Goal: Task Accomplishment & Management: Complete application form

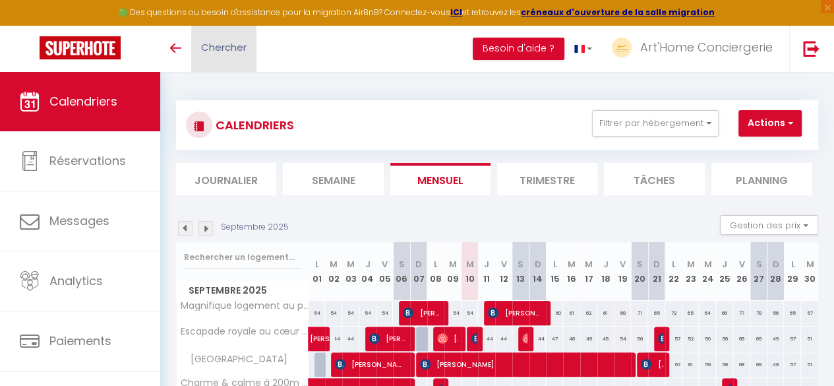
click at [208, 57] on link "Chercher" at bounding box center [223, 49] width 65 height 46
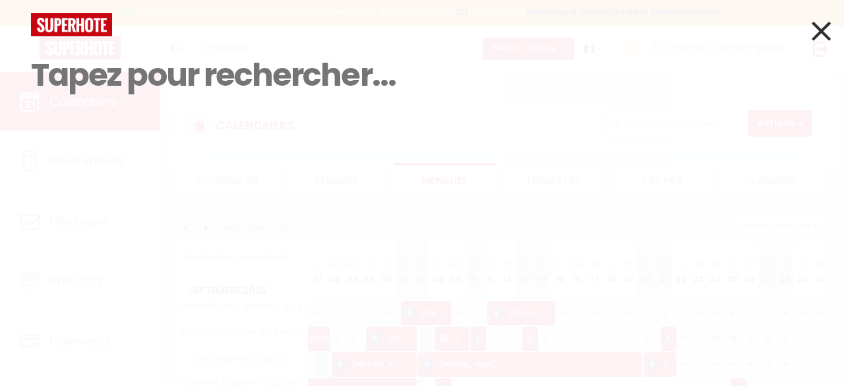
click at [203, 89] on input at bounding box center [422, 75] width 782 height 78
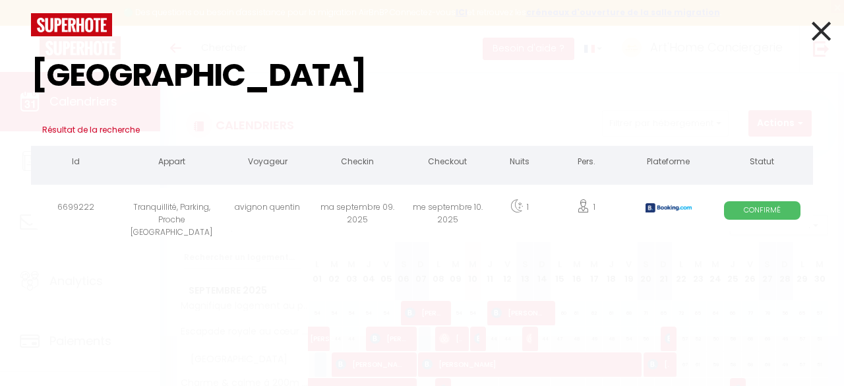
type input "AVIGNON"
click at [214, 212] on div "Tranquillité, Parking, Proche [GEOGRAPHIC_DATA]" at bounding box center [172, 209] width 102 height 43
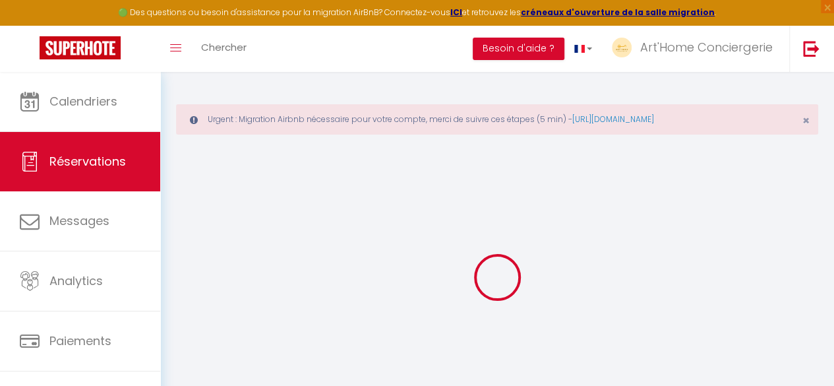
scroll to position [41, 0]
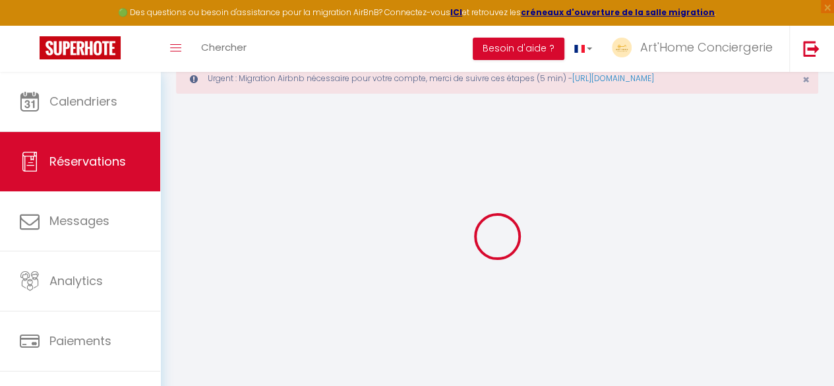
type input "[GEOGRAPHIC_DATA]"
type input "[PERSON_NAME]"
type input "aquent.637263@guest.booking.com"
type input "avignon.q@gmail.com"
type input "+33621652386"
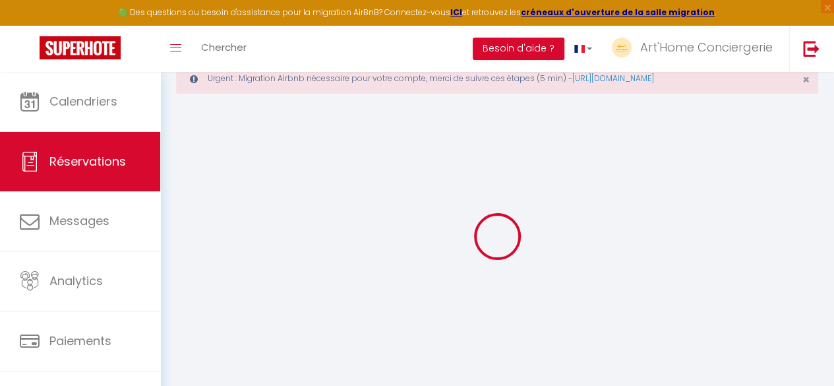
type input "+33621652386"
type input "."
select select "FR"
type input "10"
type input "11.89"
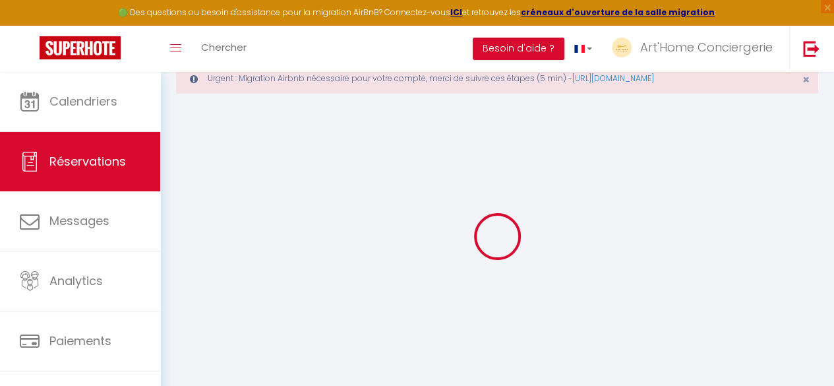
type input "1.1400000000000001"
select select "65899"
select select "1"
select select
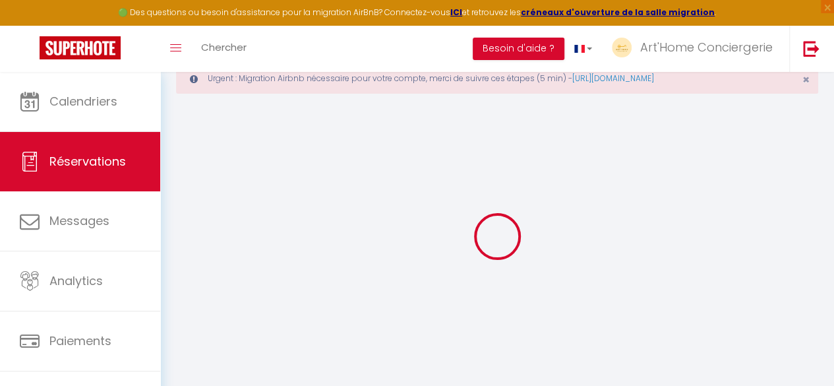
type input "1"
select select "12"
select select
type input "49.3"
checkbox input "false"
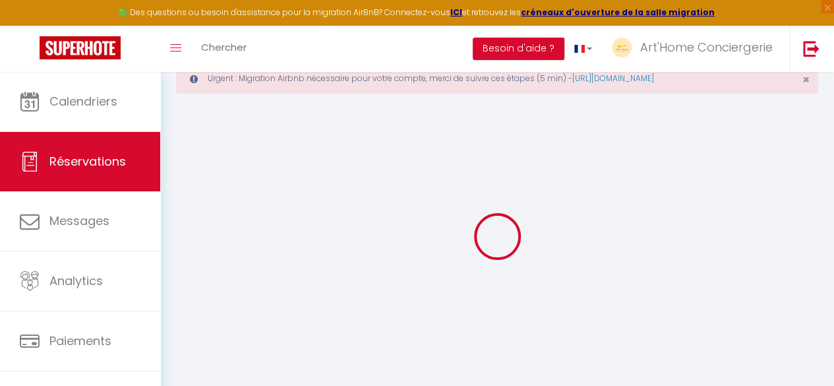
type input "0"
select select "2"
type input "0"
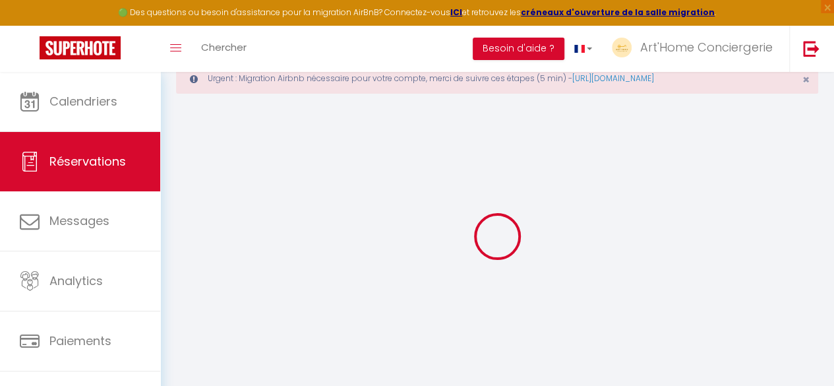
select select
select select "14"
checkbox input "false"
select select
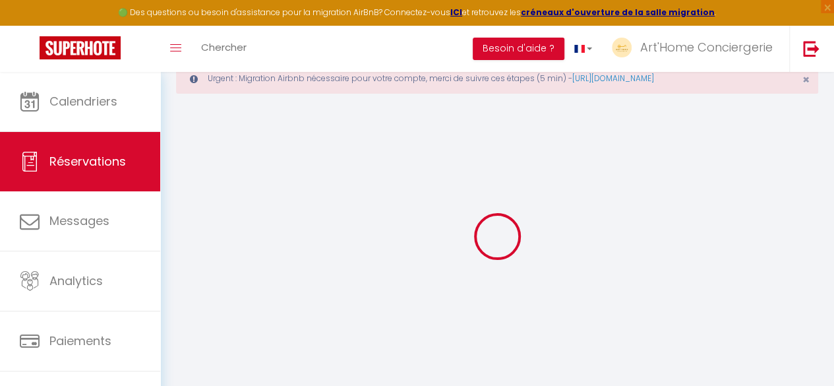
select select
checkbox input "false"
select select
checkbox input "false"
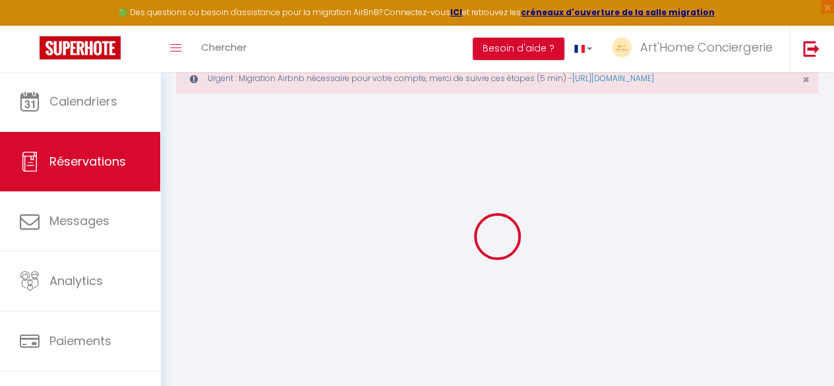
type particuliers0 "** THIS RESERVATION HAS BEEN PRE-PAID ** BOOKING NOTE : Payment charge is EUR 1…"
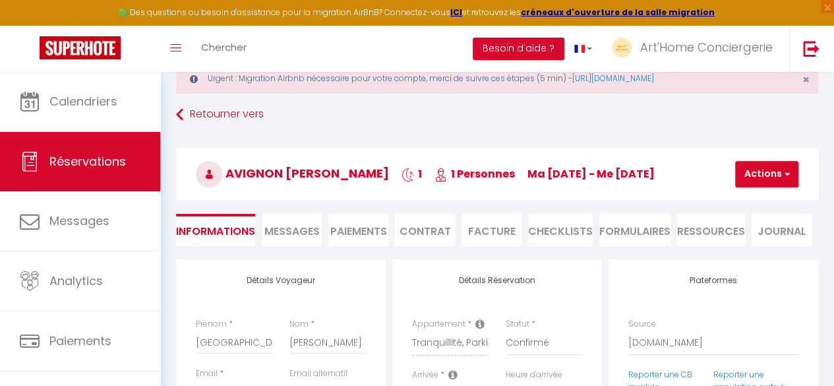
type input "20"
type input "2.46"
select select
checkbox input "false"
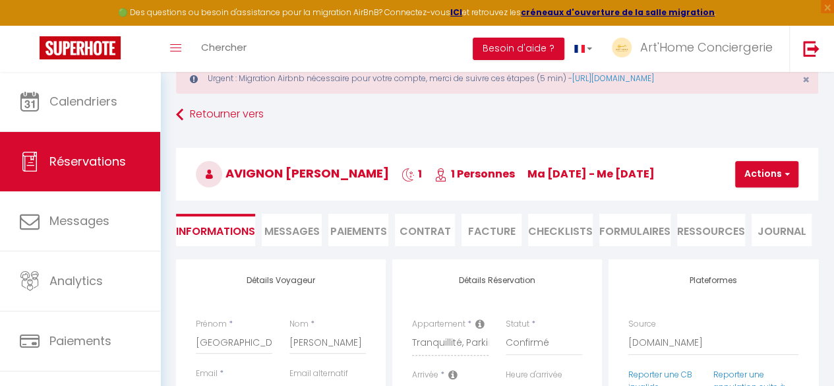
select select "17:00"
select select "09:00"
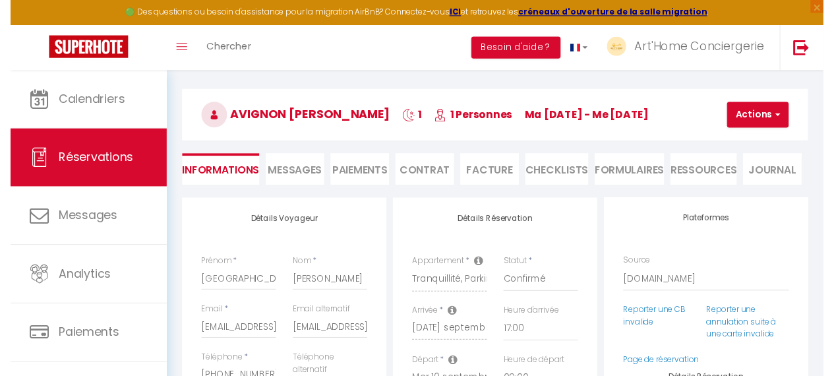
scroll to position [80, 0]
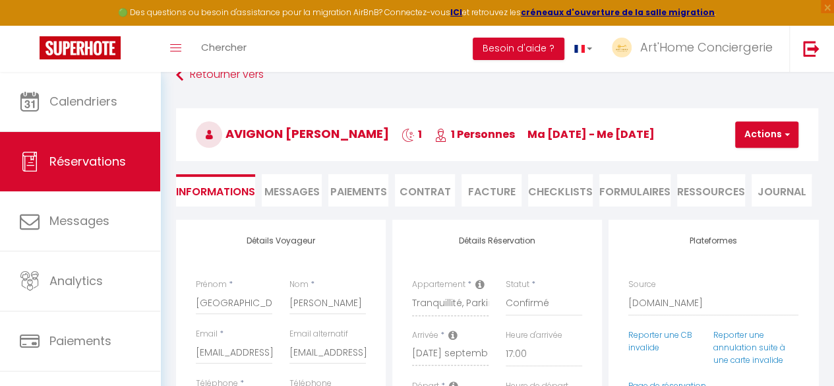
click at [491, 188] on li "Facture" at bounding box center [492, 190] width 60 height 32
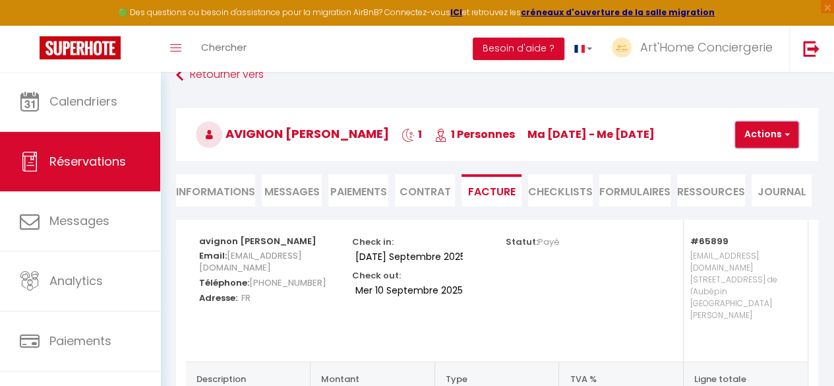
click at [748, 134] on button "Actions" at bounding box center [766, 134] width 63 height 26
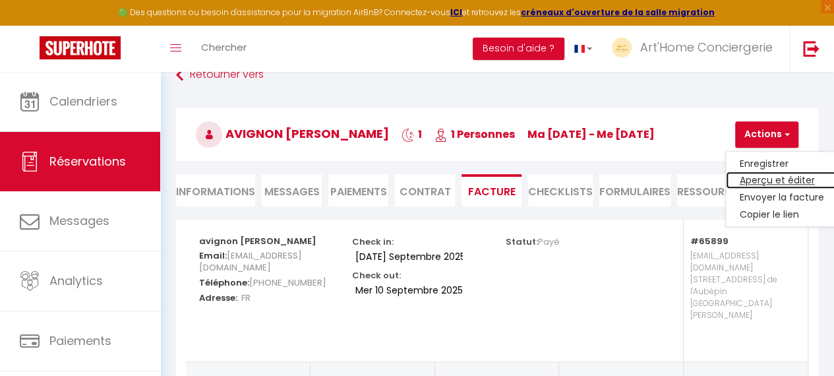
click at [758, 184] on link "Aperçu et éditer" at bounding box center [781, 180] width 111 height 17
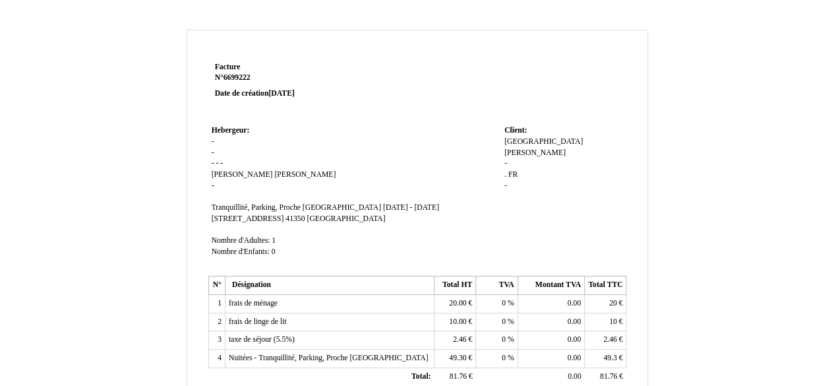
click at [549, 148] on span "[PERSON_NAME]" at bounding box center [534, 152] width 61 height 9
click at [622, 154] on div "avignon [GEOGRAPHIC_DATA] [PERSON_NAME] - . . FR FR -" at bounding box center [563, 169] width 119 height 66
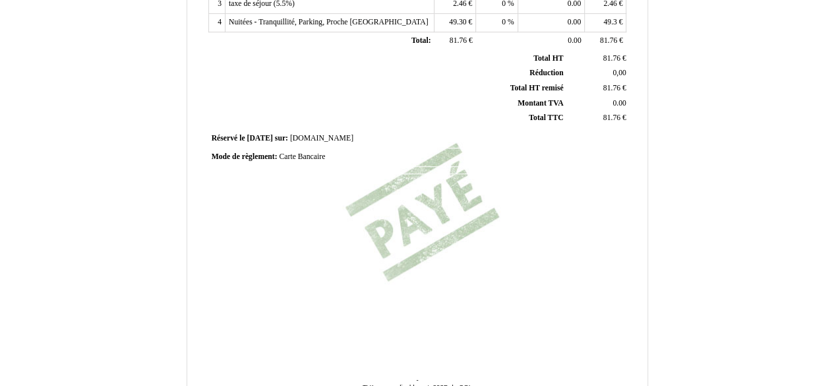
scroll to position [409, 0]
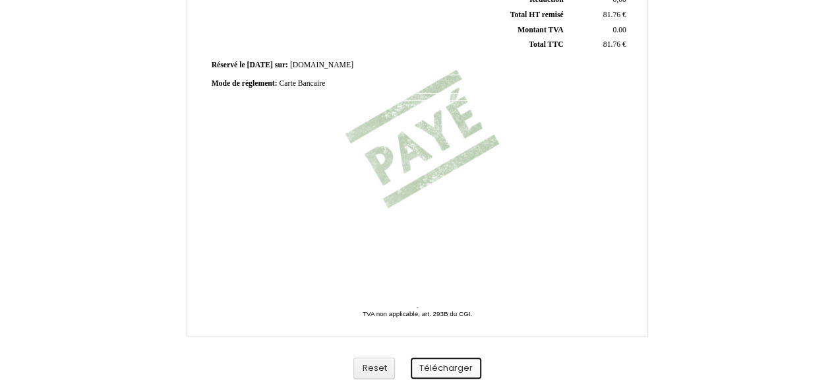
click at [461, 362] on button "Télécharger" at bounding box center [446, 368] width 71 height 22
click at [448, 361] on button "Télécharger" at bounding box center [446, 368] width 71 height 22
